Goal: Information Seeking & Learning: Learn about a topic

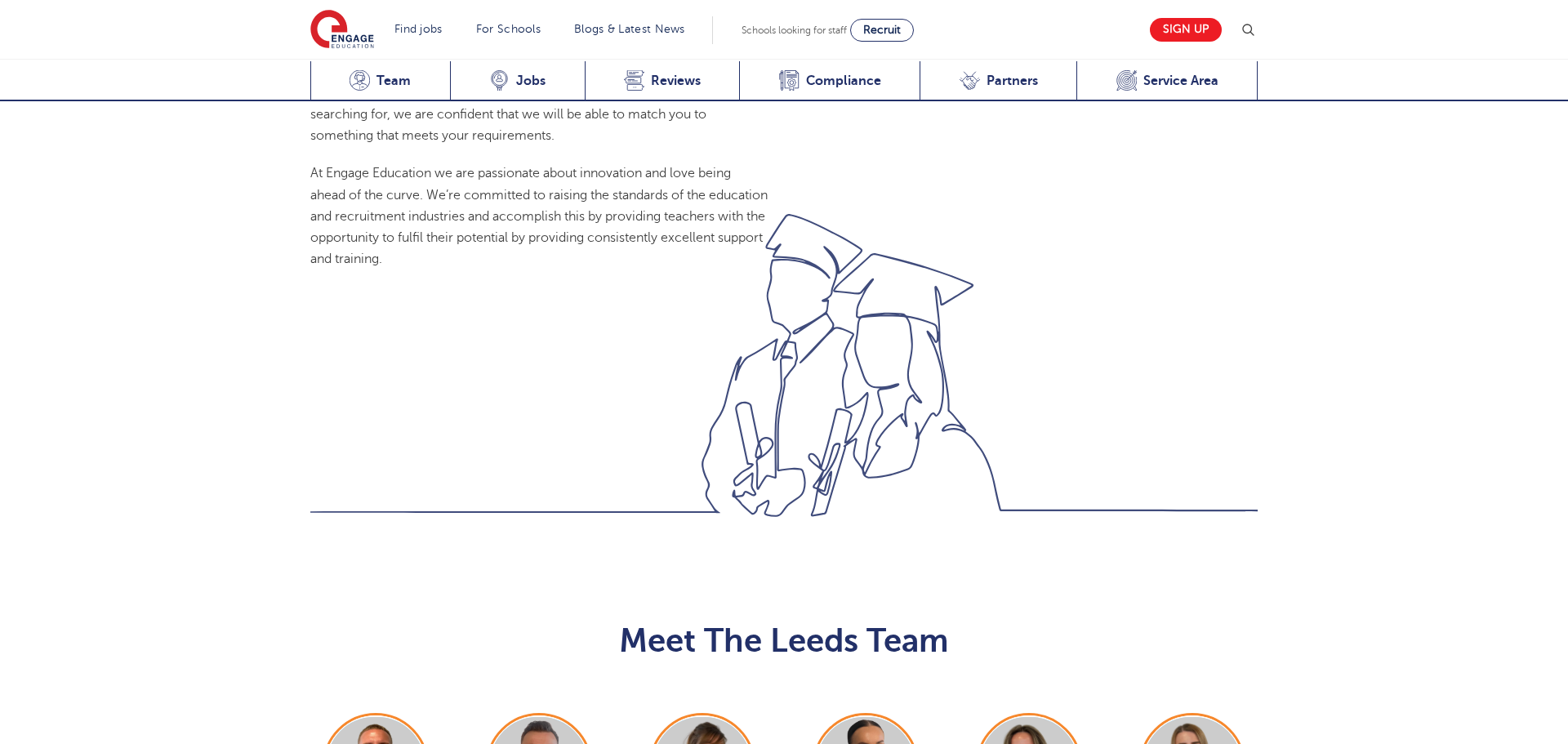
scroll to position [1534, 0]
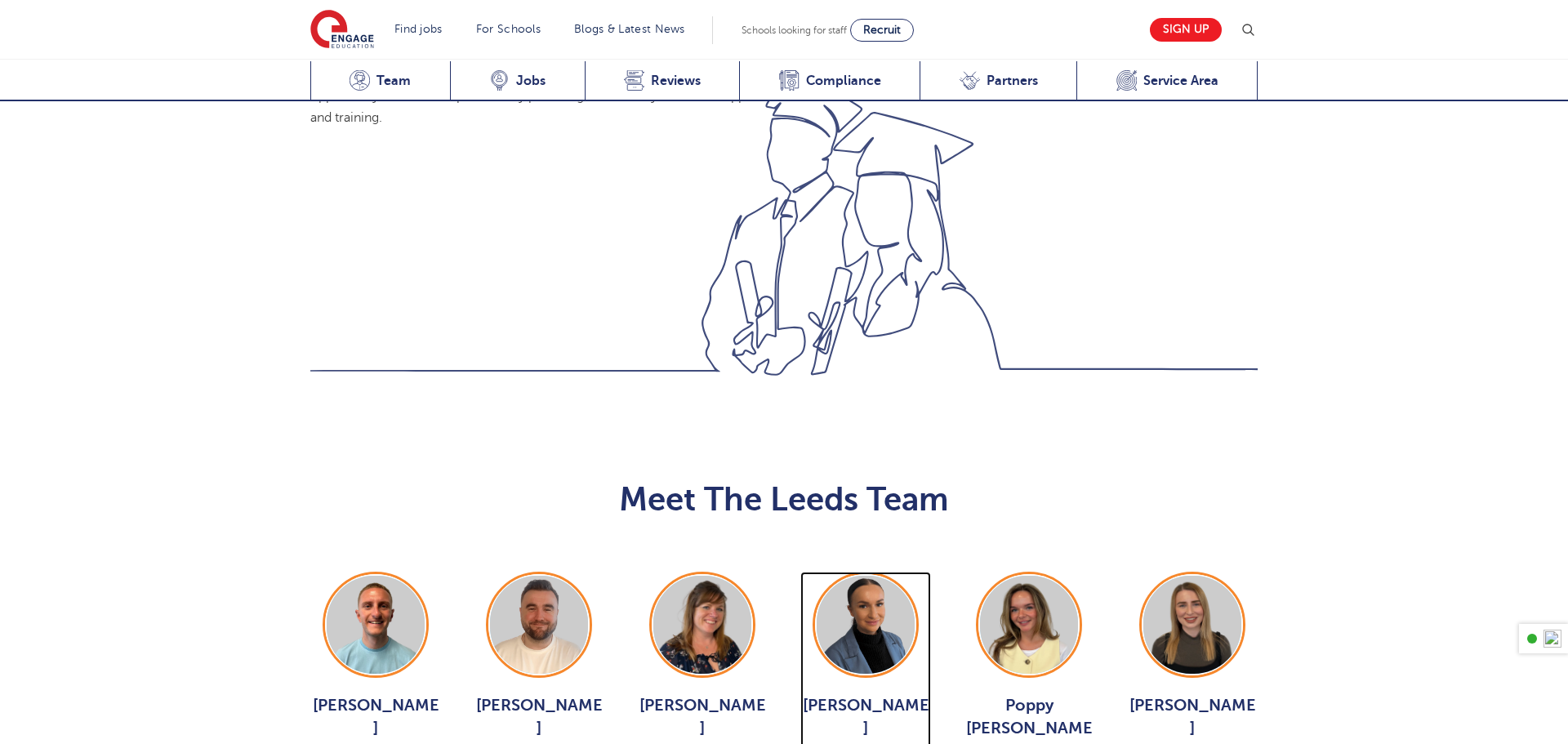
click at [887, 576] on img at bounding box center [866, 625] width 98 height 98
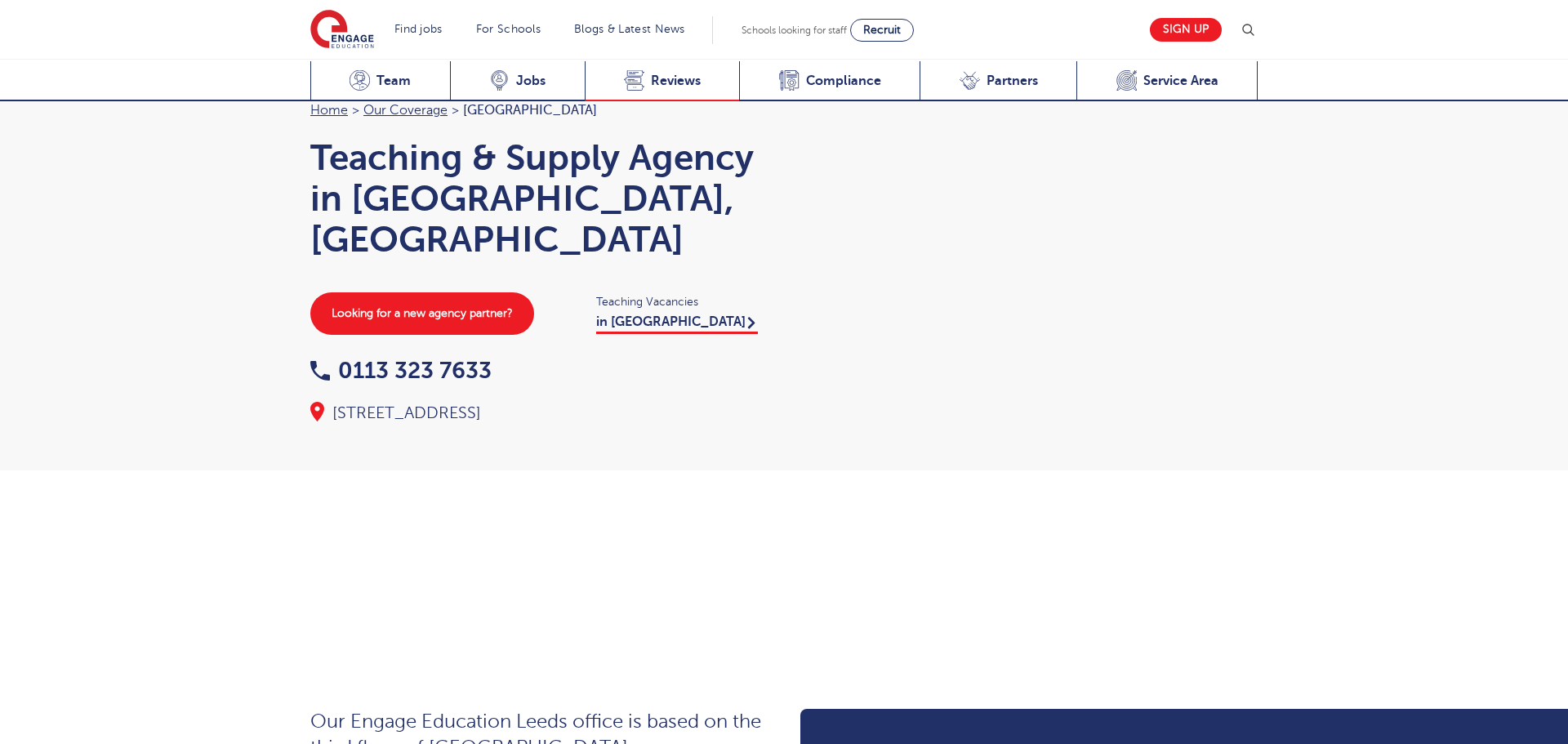
scroll to position [1534, 0]
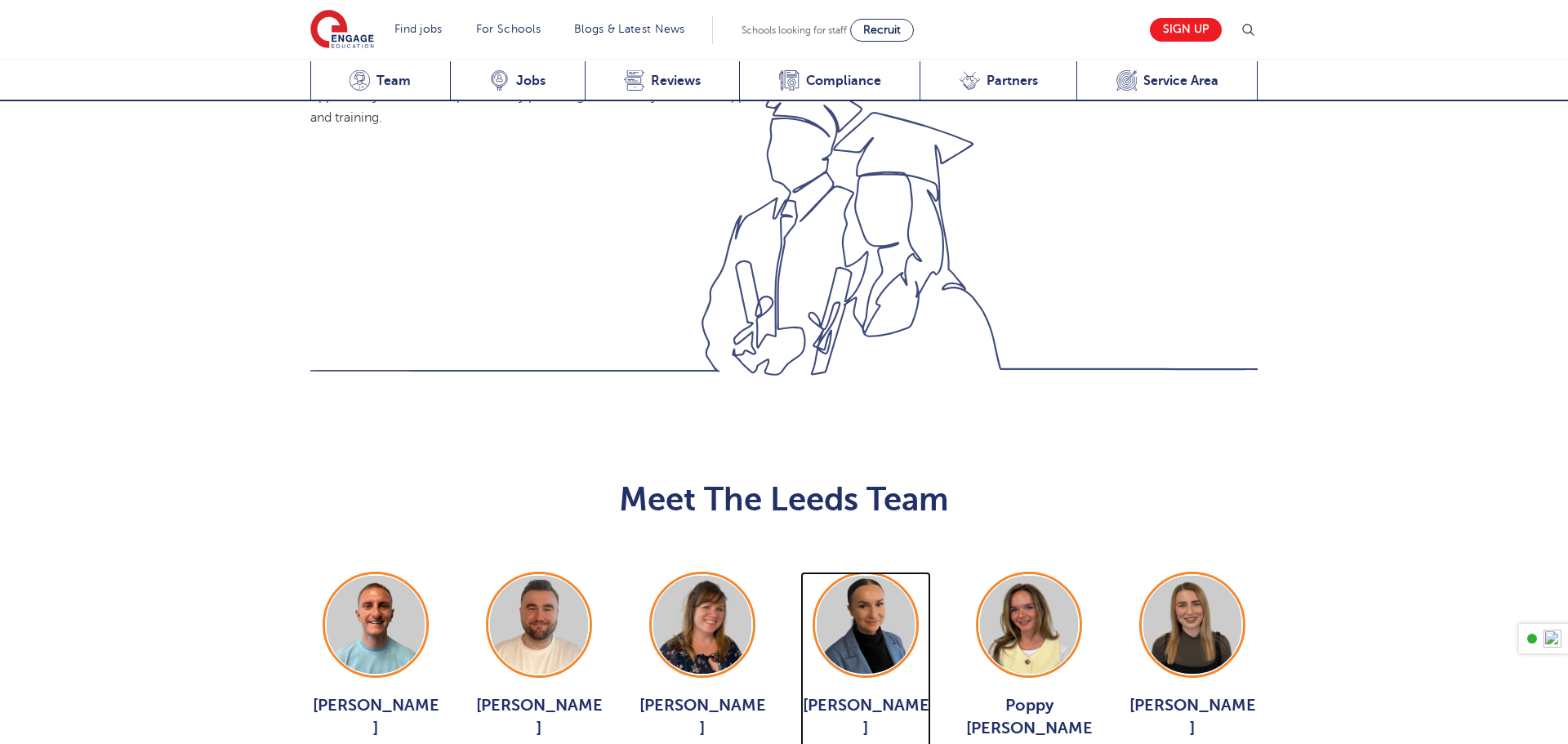
click at [864, 576] on img at bounding box center [866, 625] width 98 height 98
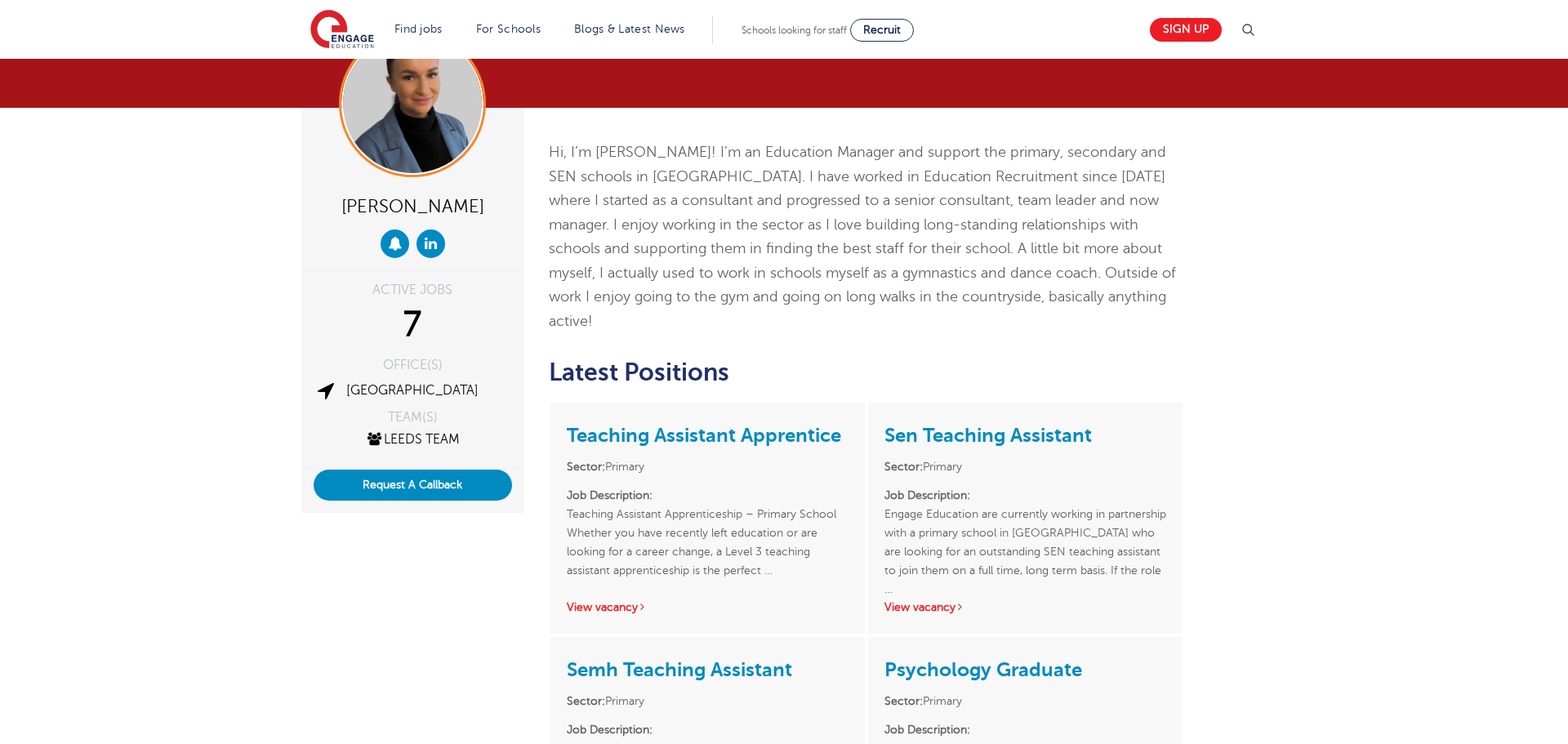
scroll to position [159, 0]
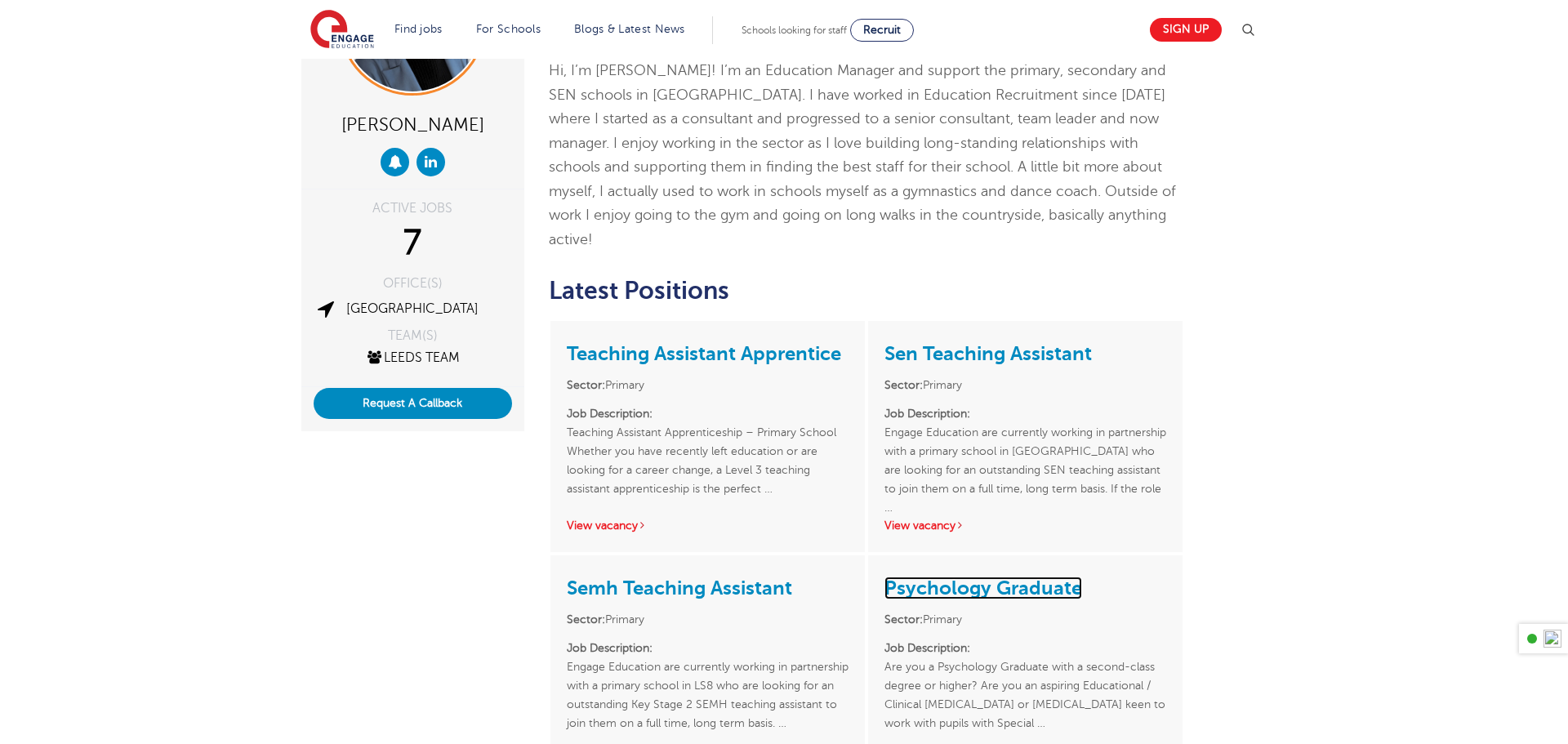
click at [1005, 577] on link "Psychology Graduate" at bounding box center [983, 588] width 198 height 23
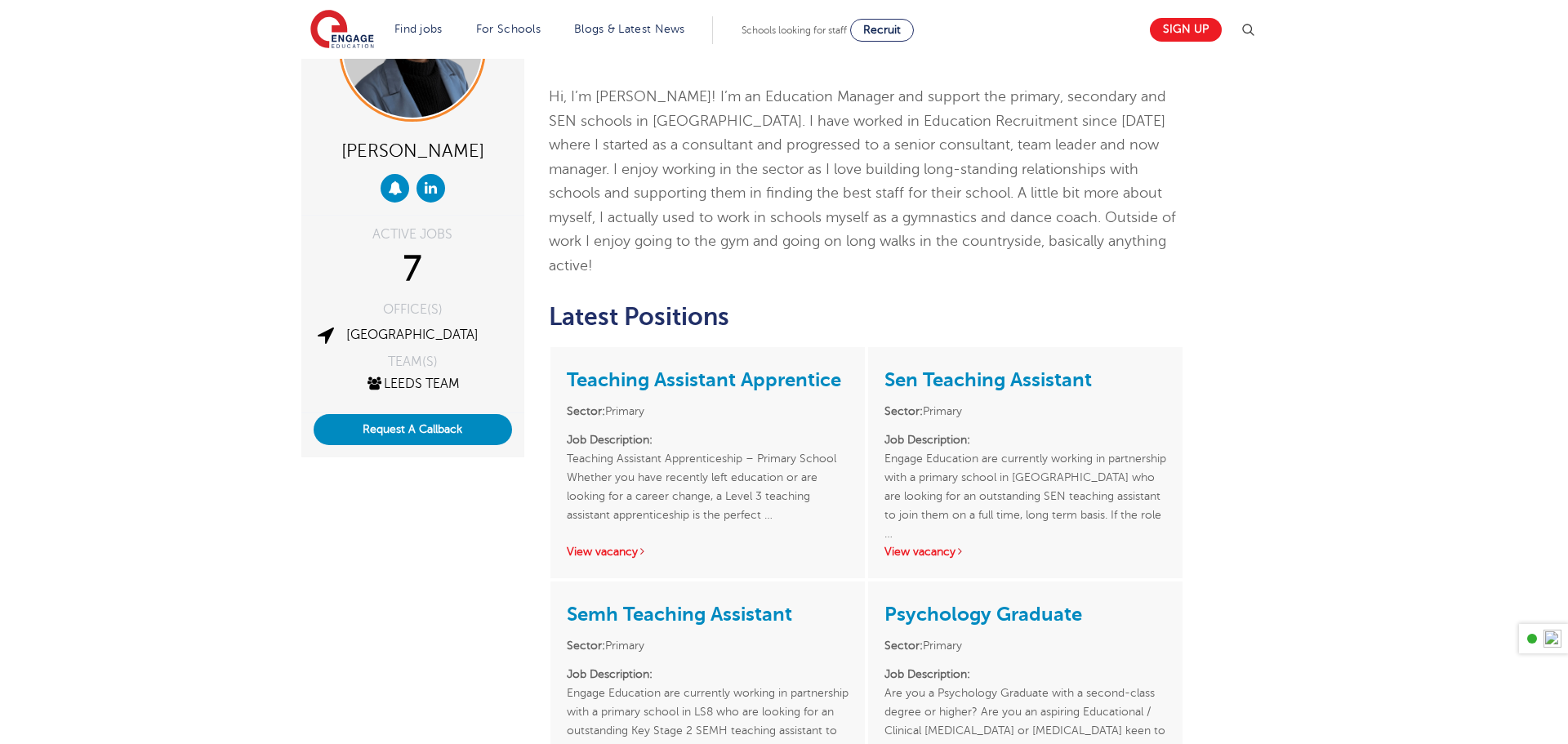
scroll to position [0, 0]
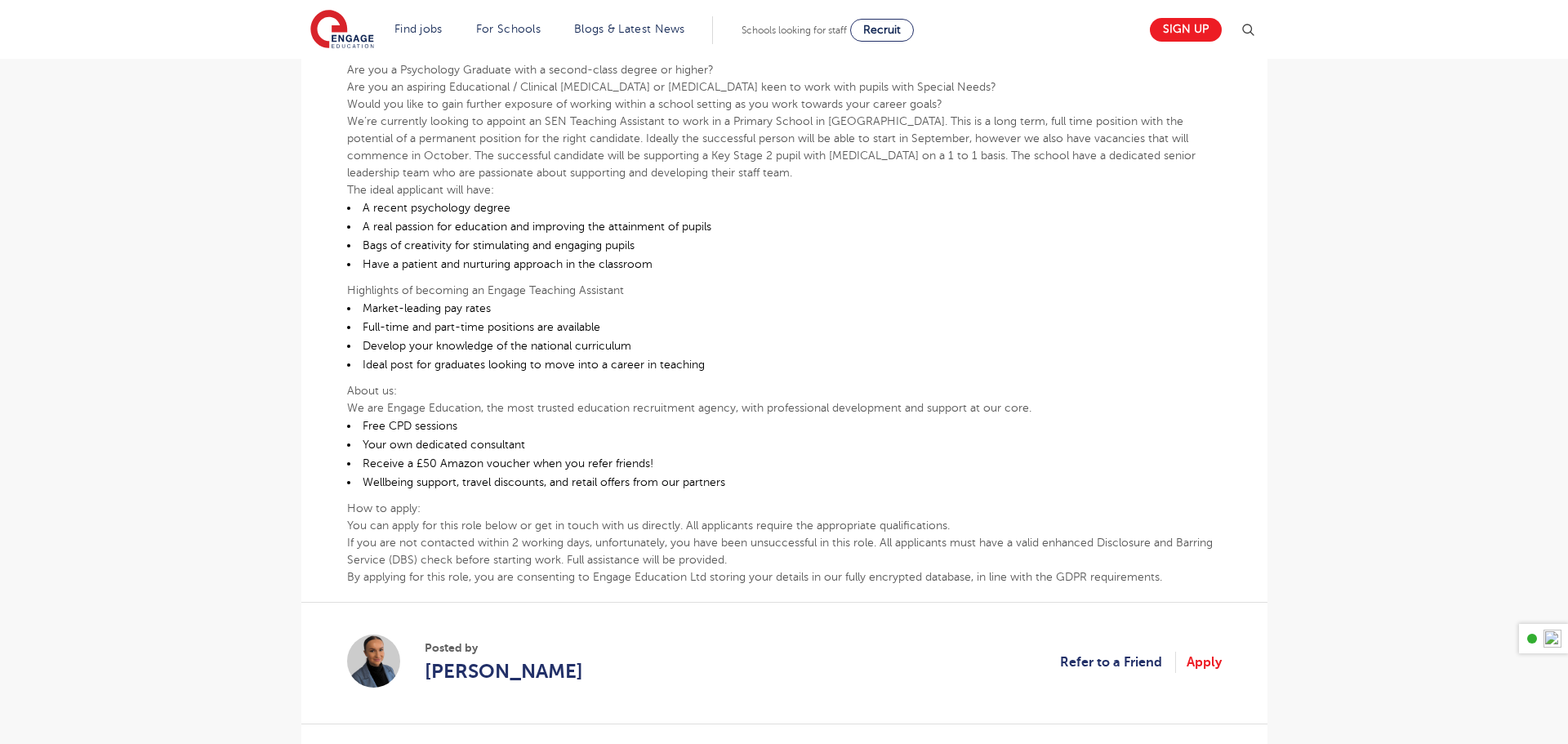
scroll to position [436, 0]
